Goal: Task Accomplishment & Management: Manage account settings

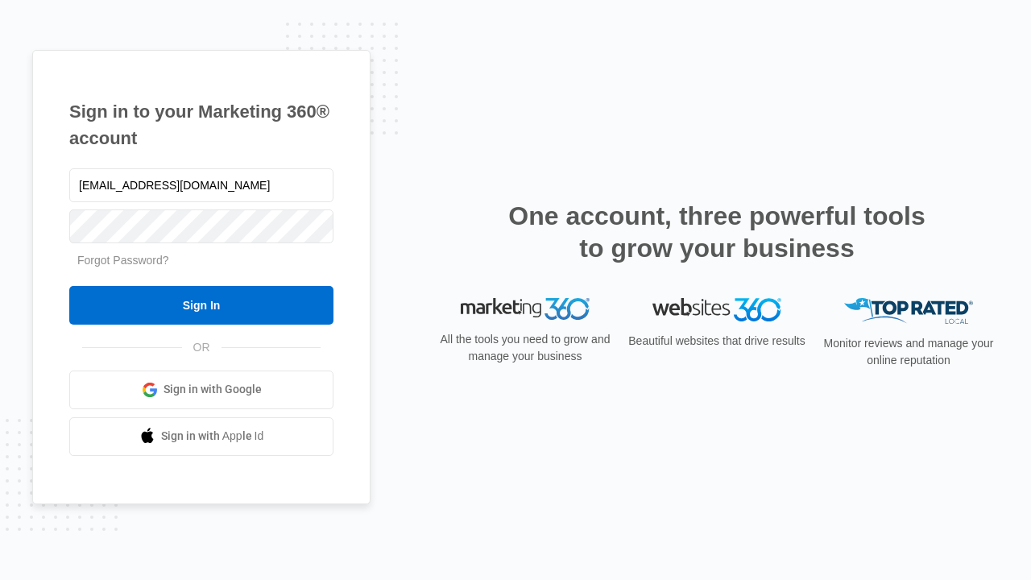
type input "[EMAIL_ADDRESS][DOMAIN_NAME]"
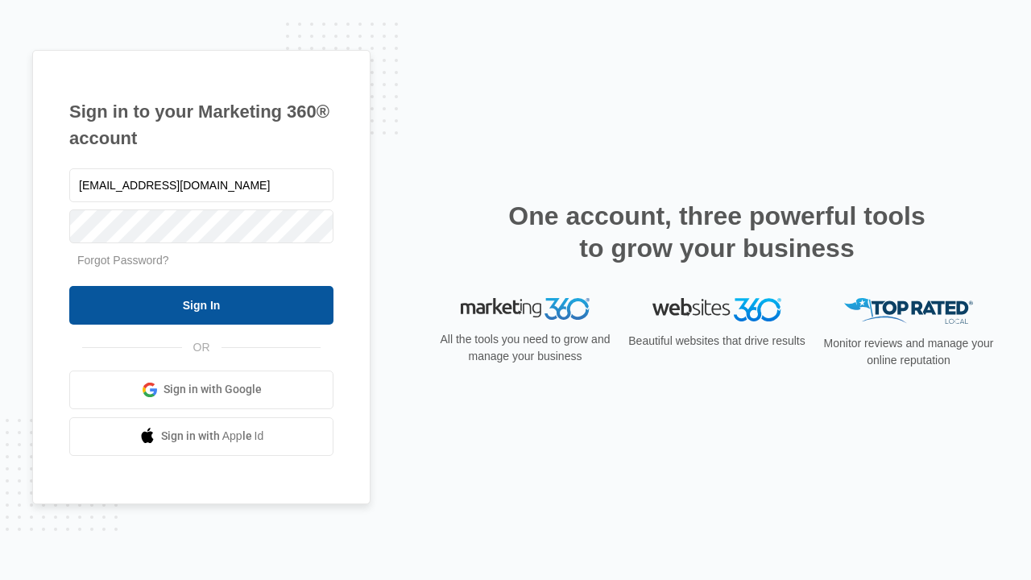
click at [201, 305] on input "Sign In" at bounding box center [201, 305] width 264 height 39
